Goal: Communication & Community: Share content

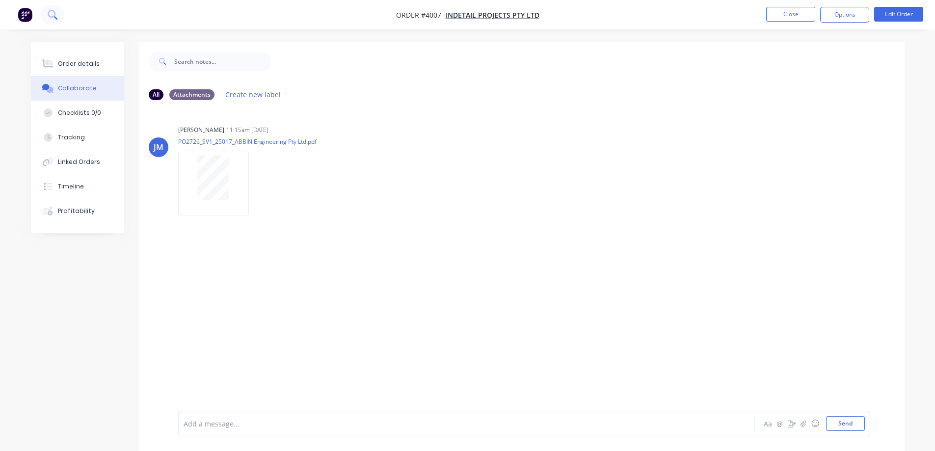
click at [49, 10] on icon at bounding box center [52, 14] width 9 height 9
click at [798, 16] on button "Close" at bounding box center [790, 14] width 49 height 15
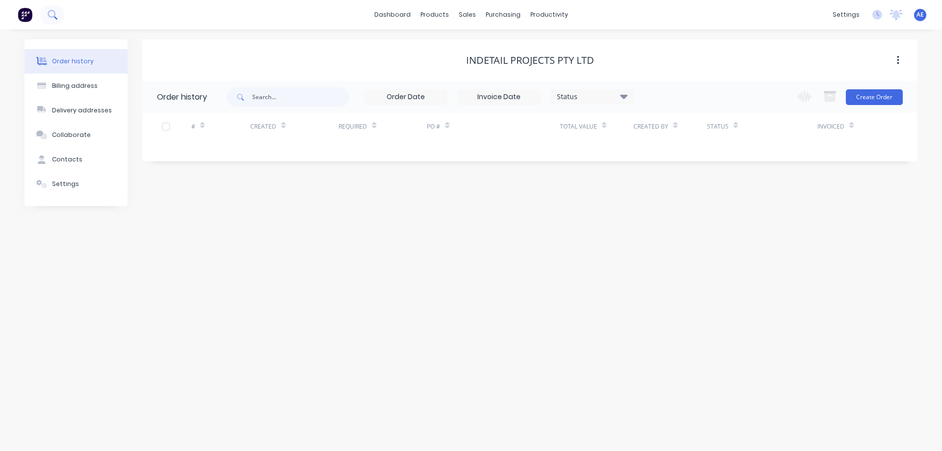
click at [53, 11] on icon at bounding box center [52, 14] width 8 height 8
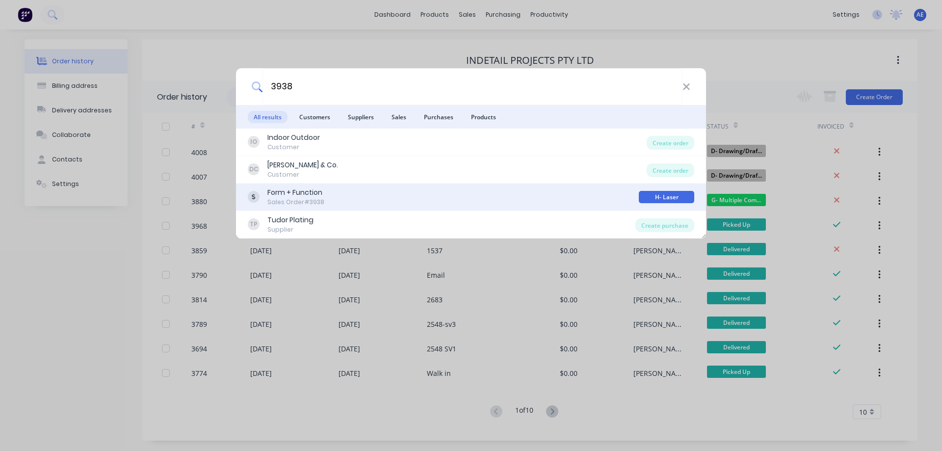
type input "3938"
click at [286, 195] on div "Form + Function" at bounding box center [295, 192] width 57 height 10
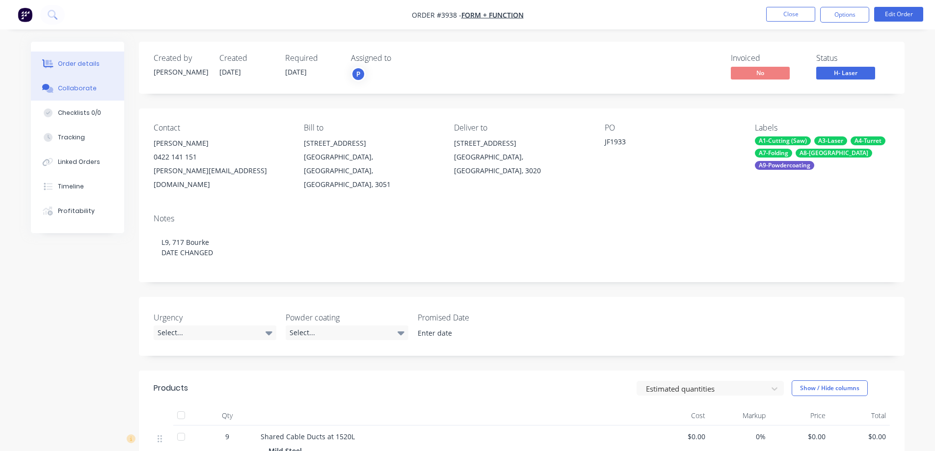
click at [73, 92] on div "Collaborate" at bounding box center [77, 88] width 39 height 9
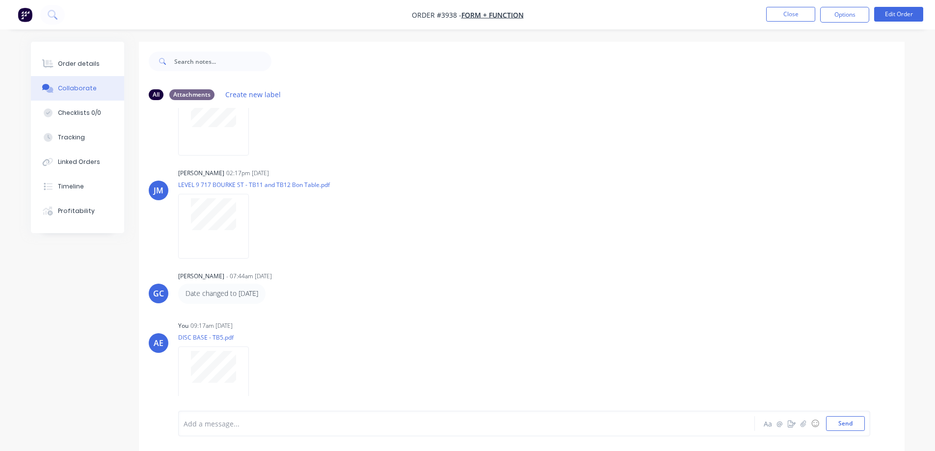
scroll to position [477, 0]
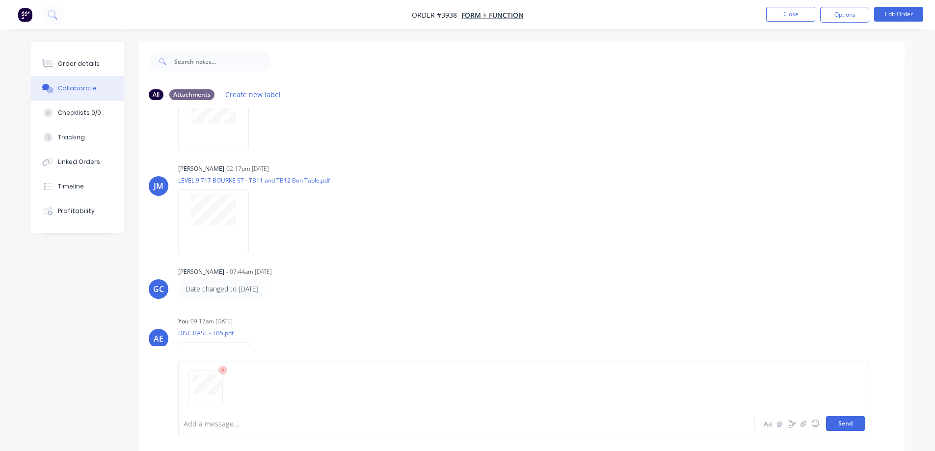
click at [859, 425] on button "Send" at bounding box center [845, 423] width 39 height 15
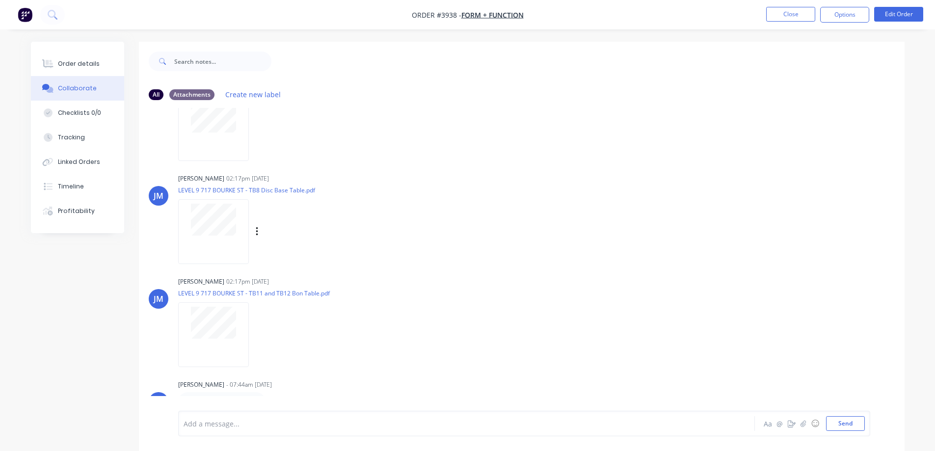
scroll to position [580, 0]
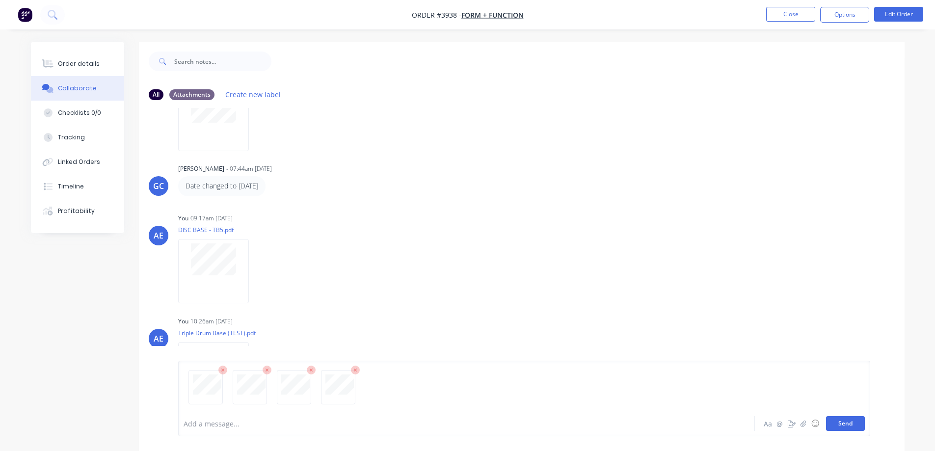
click at [850, 423] on button "Send" at bounding box center [845, 423] width 39 height 15
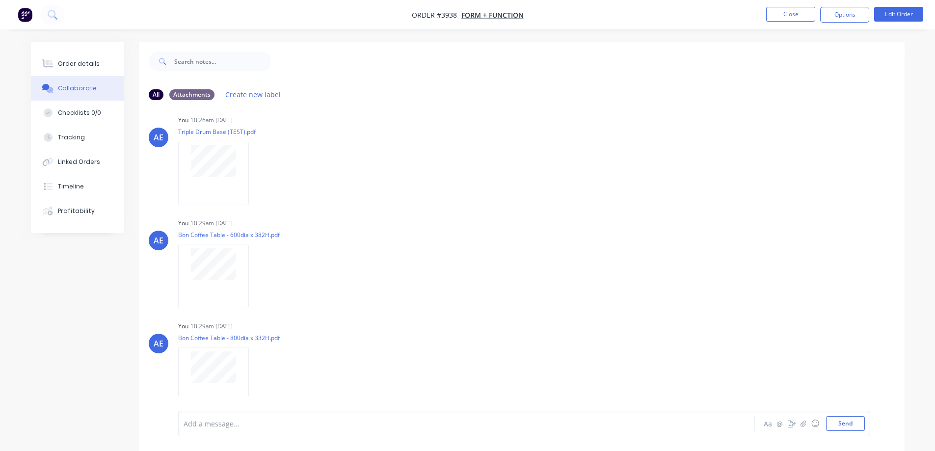
scroll to position [933, 0]
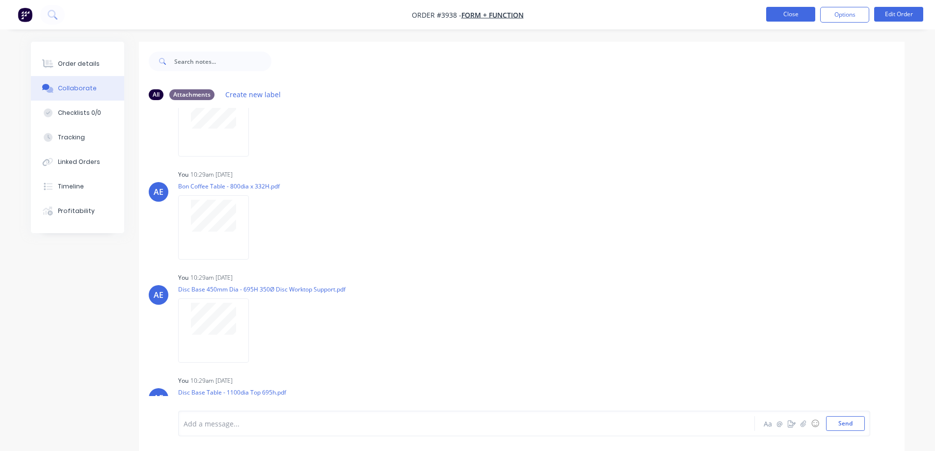
click at [792, 15] on button "Close" at bounding box center [790, 14] width 49 height 15
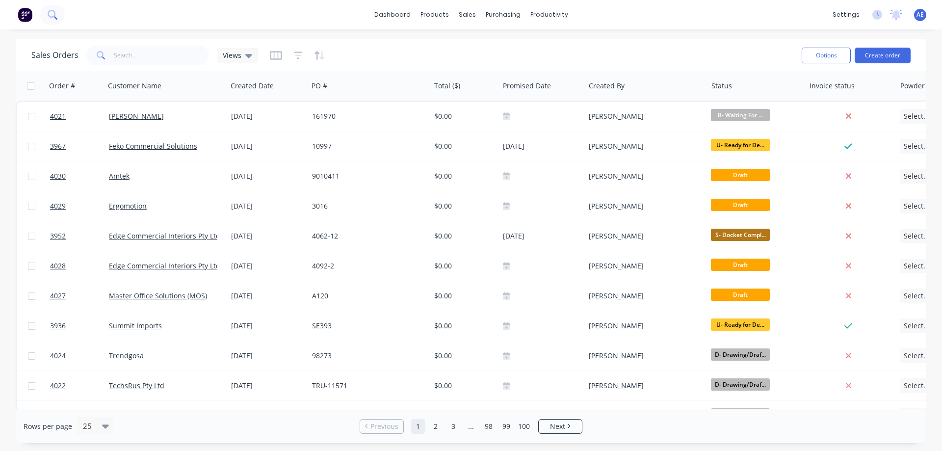
click at [52, 14] on icon at bounding box center [52, 14] width 9 height 9
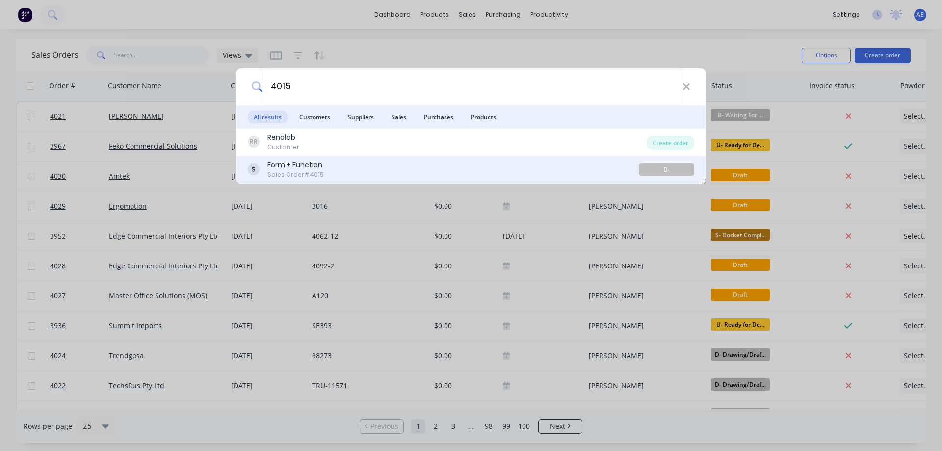
type input "4015"
click at [292, 166] on div "Form + Function" at bounding box center [295, 165] width 56 height 10
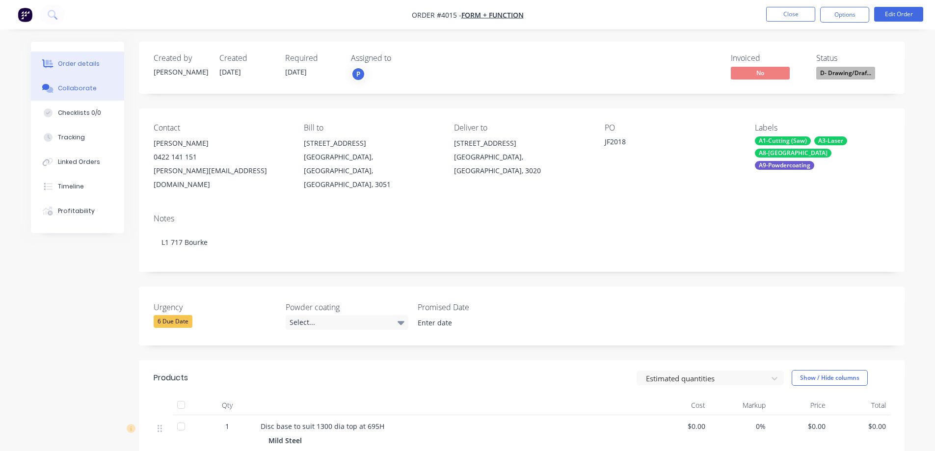
click at [79, 93] on button "Collaborate" at bounding box center [77, 88] width 93 height 25
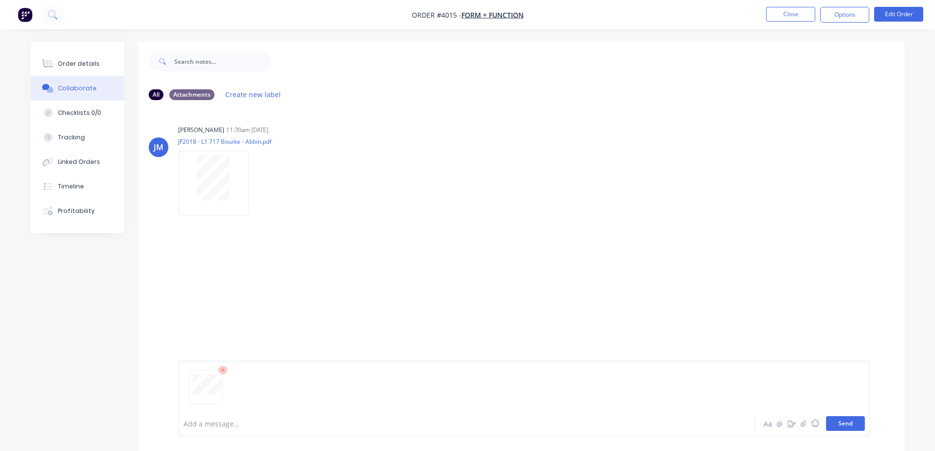
click at [844, 425] on button "Send" at bounding box center [845, 423] width 39 height 15
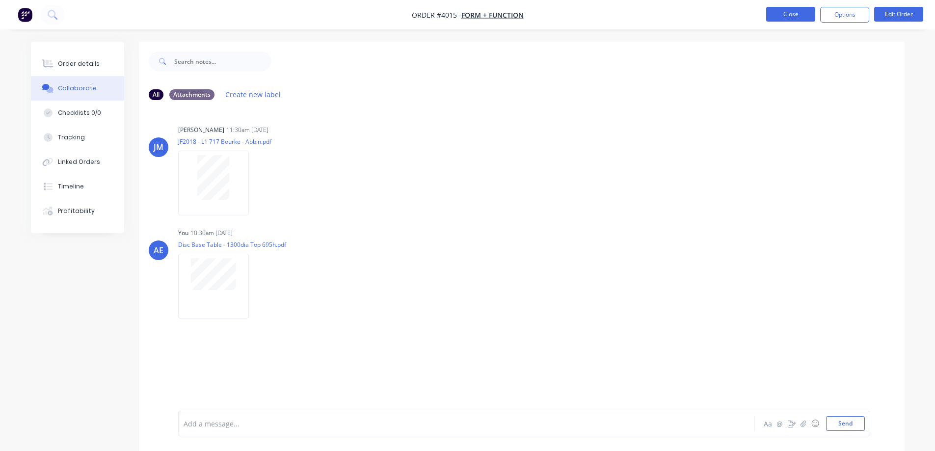
click at [794, 12] on button "Close" at bounding box center [790, 14] width 49 height 15
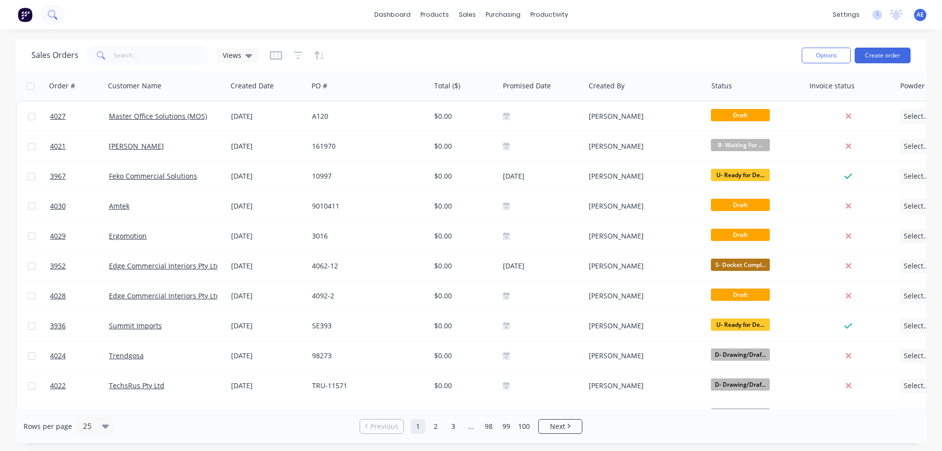
click at [53, 13] on icon at bounding box center [52, 14] width 9 height 9
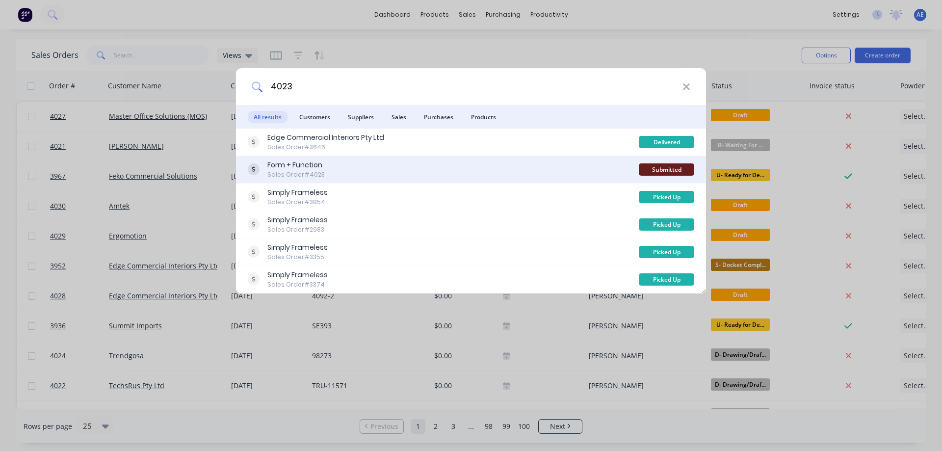
type input "4023"
click at [290, 167] on div "Form + Function" at bounding box center [295, 165] width 57 height 10
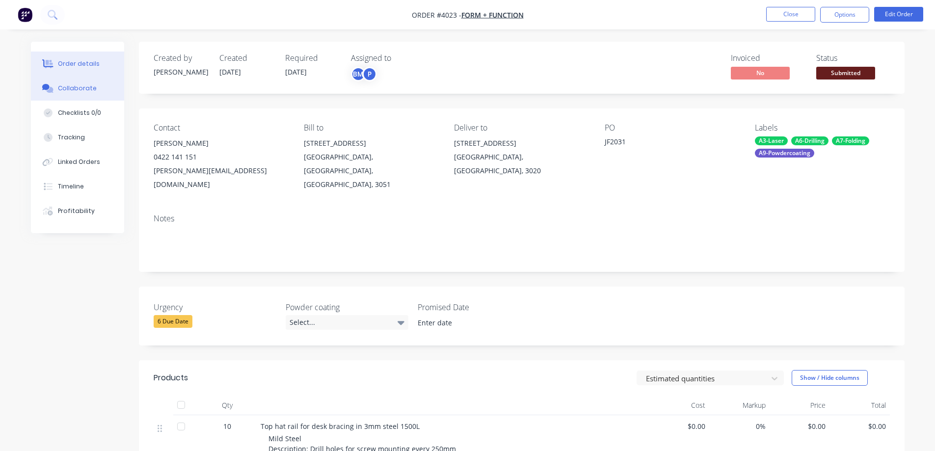
click at [76, 89] on div "Collaborate" at bounding box center [77, 88] width 39 height 9
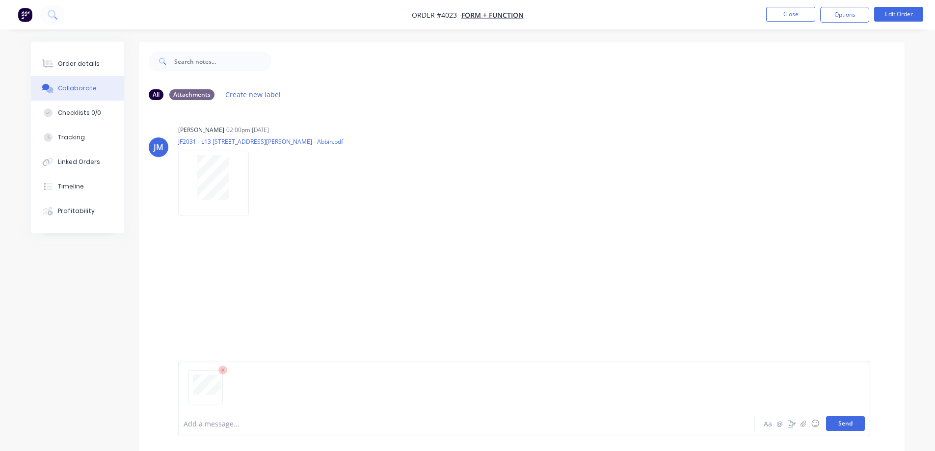
click at [832, 421] on button "Send" at bounding box center [845, 423] width 39 height 15
click at [780, 15] on button "Close" at bounding box center [790, 14] width 49 height 15
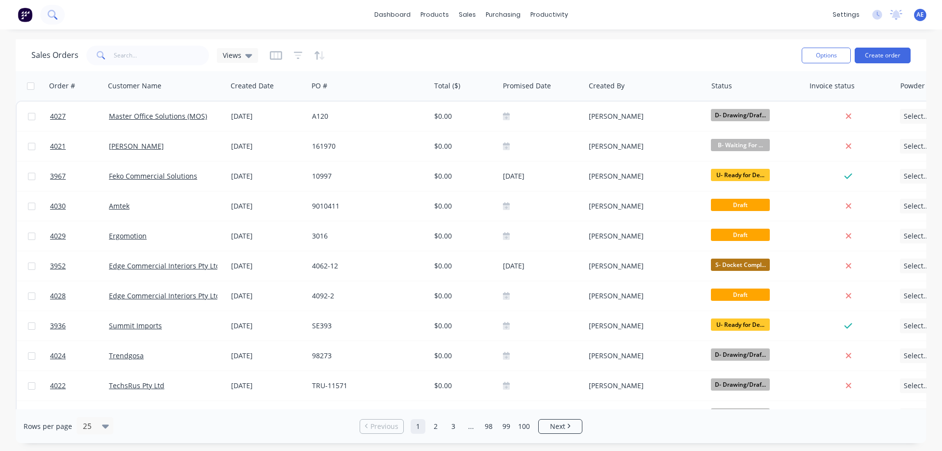
click at [53, 16] on icon at bounding box center [52, 14] width 8 height 8
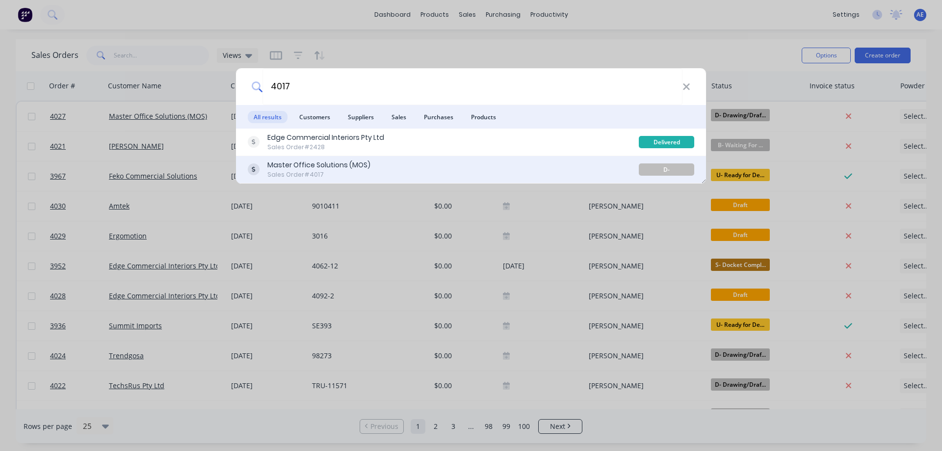
type input "4017"
click at [291, 163] on div "Master Office Solutions (MOS)" at bounding box center [318, 165] width 103 height 10
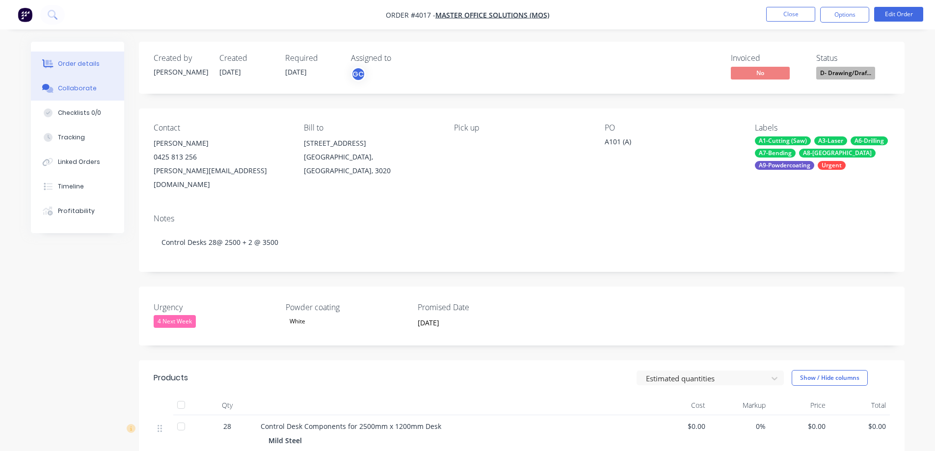
click at [70, 93] on button "Collaborate" at bounding box center [77, 88] width 93 height 25
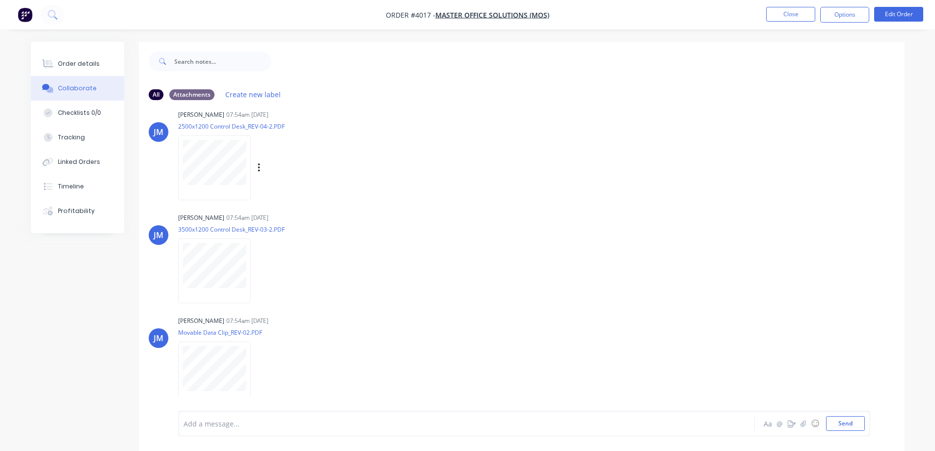
scroll to position [15, 0]
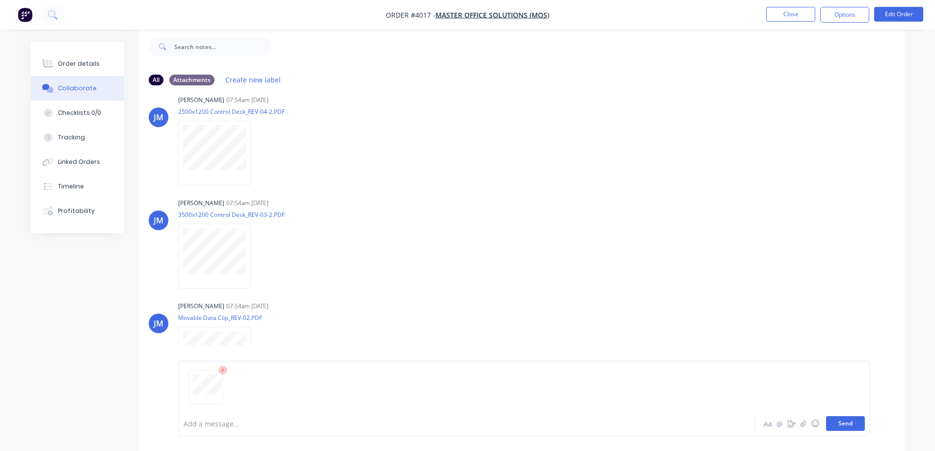
click at [851, 426] on button "Send" at bounding box center [845, 423] width 39 height 15
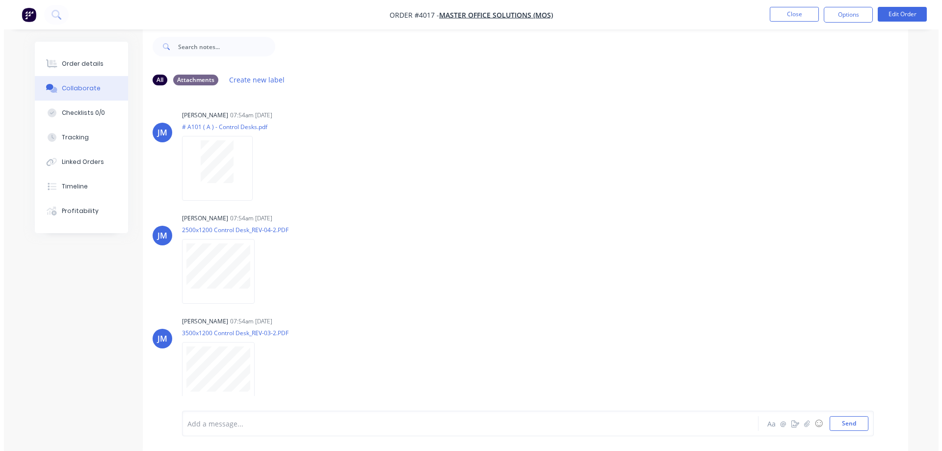
scroll to position [0, 0]
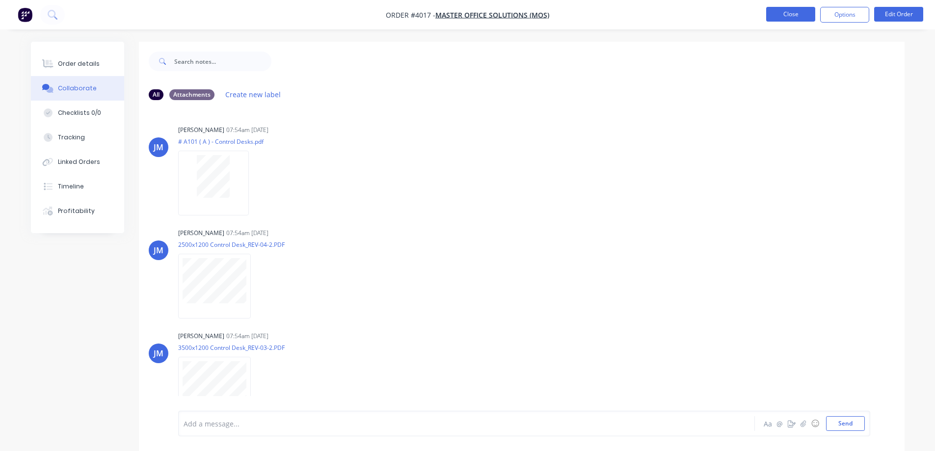
click at [784, 16] on button "Close" at bounding box center [790, 14] width 49 height 15
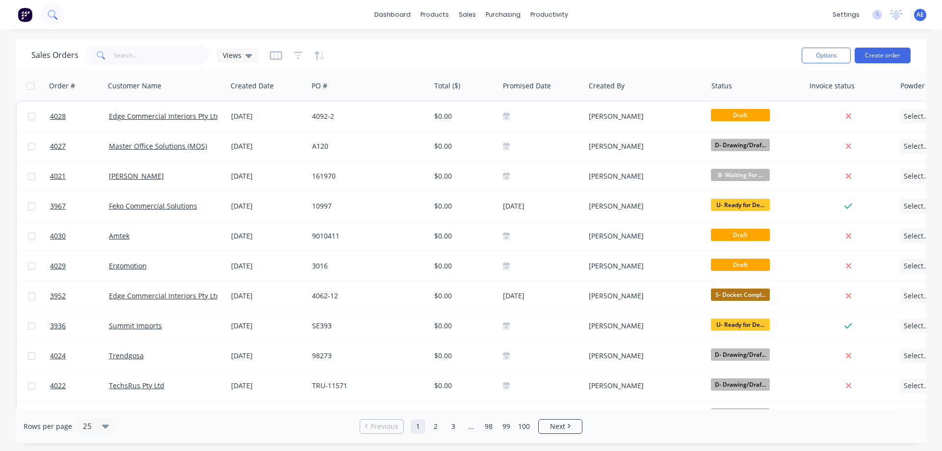
click at [55, 12] on icon at bounding box center [52, 14] width 9 height 9
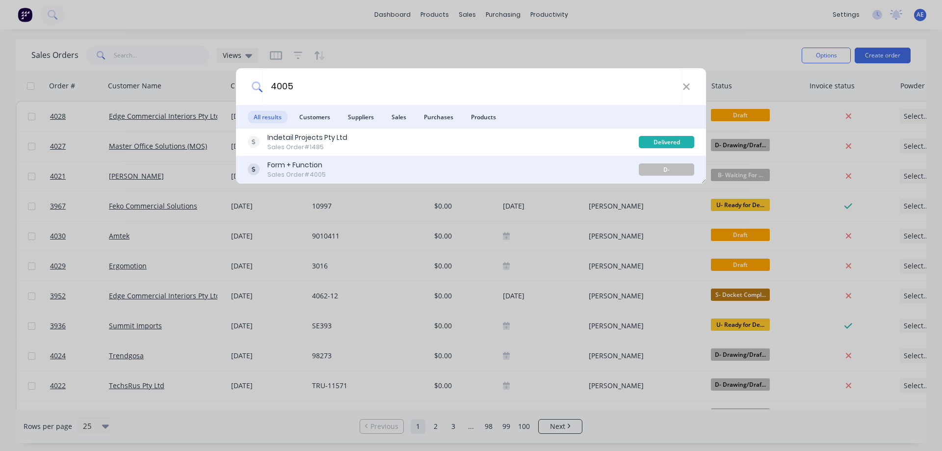
type input "4005"
click at [295, 171] on div "Sales Order #4005" at bounding box center [296, 174] width 58 height 9
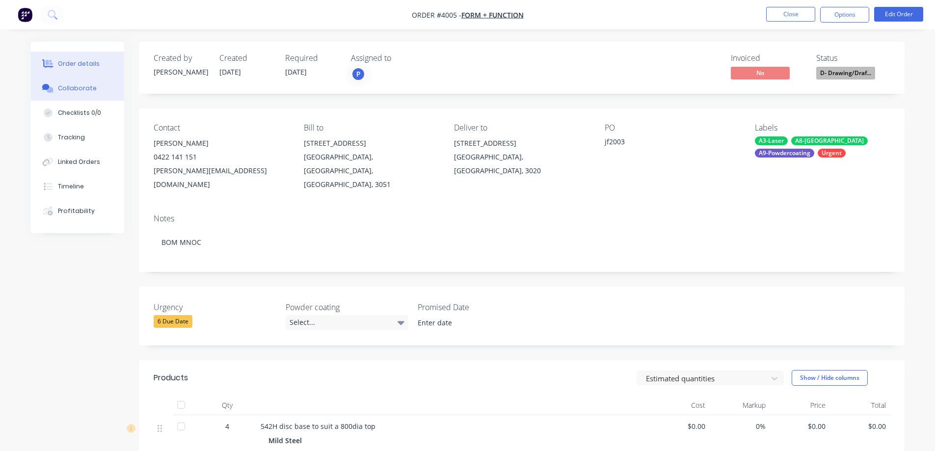
click at [69, 92] on div "Collaborate" at bounding box center [77, 88] width 39 height 9
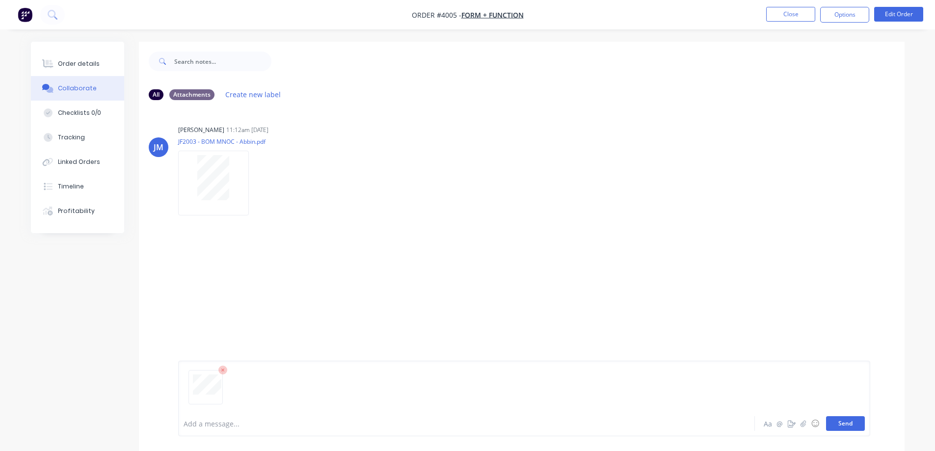
click at [839, 427] on button "Send" at bounding box center [845, 423] width 39 height 15
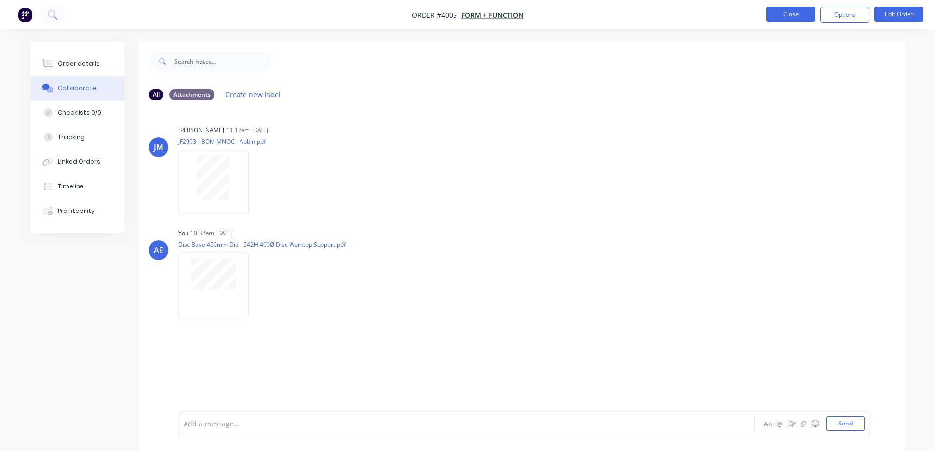
click at [790, 15] on button "Close" at bounding box center [790, 14] width 49 height 15
